Goal: Information Seeking & Learning: Learn about a topic

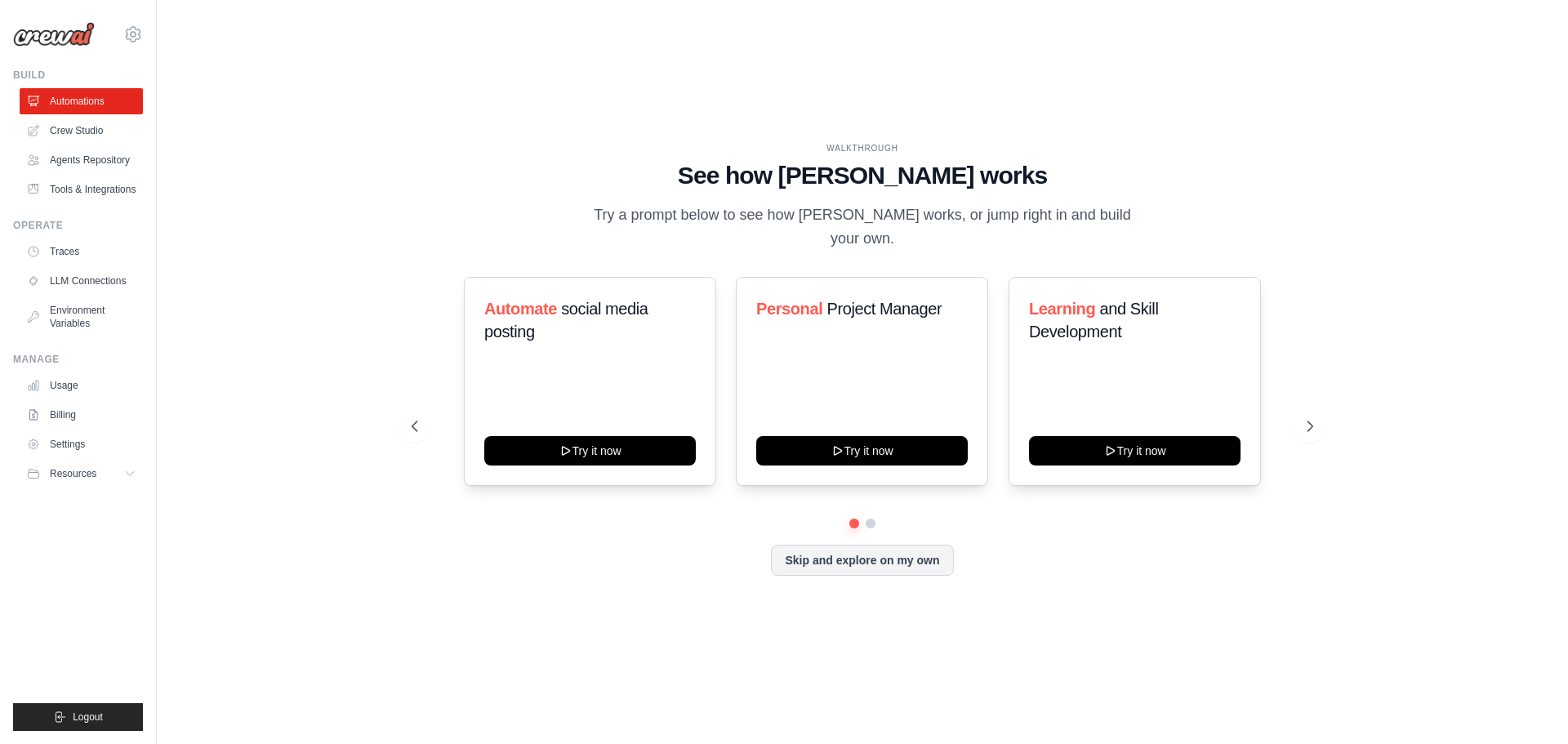
click at [70, 46] on img at bounding box center [54, 34] width 81 height 24
click at [95, 725] on button "Logout" at bounding box center [78, 716] width 130 height 28
click at [62, 714] on icon "submit" at bounding box center [61, 716] width 9 height 10
click at [110, 467] on button "Resources" at bounding box center [83, 474] width 124 height 26
click at [115, 495] on span "Documentation" at bounding box center [91, 501] width 66 height 13
